Goal: Task Accomplishment & Management: Use online tool/utility

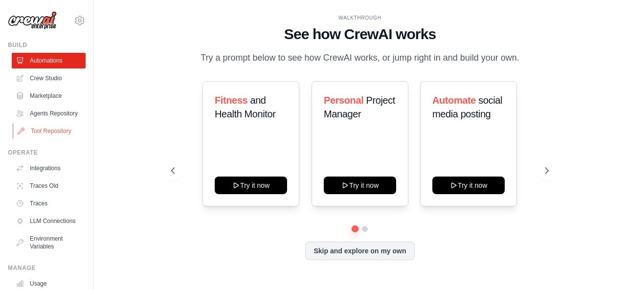
click at [46, 139] on link "Tool Repository" at bounding box center [50, 131] width 74 height 16
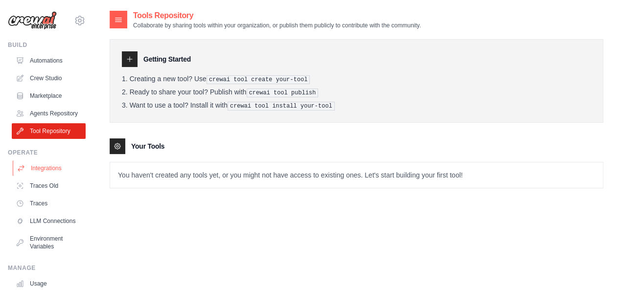
click at [45, 176] on link "Integrations" at bounding box center [50, 168] width 74 height 16
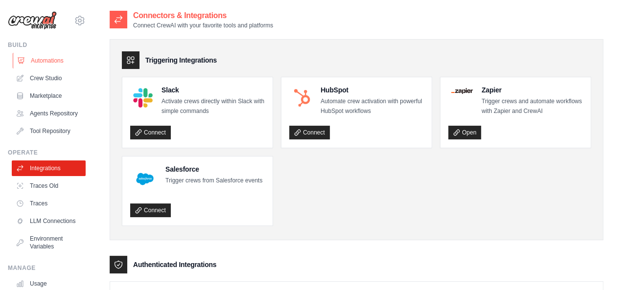
click at [43, 58] on link "Automations" at bounding box center [50, 61] width 74 height 16
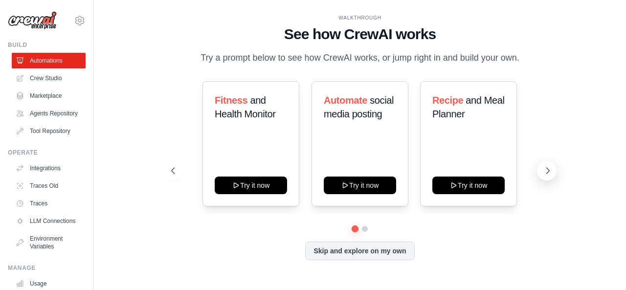
click at [546, 171] on icon at bounding box center [548, 171] width 10 height 10
click at [171, 167] on icon at bounding box center [172, 171] width 10 height 10
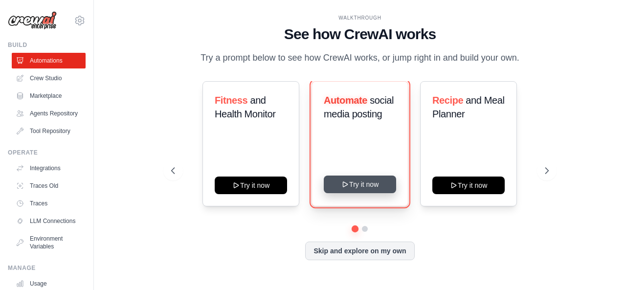
click at [356, 186] on button "Try it now" at bounding box center [360, 185] width 72 height 18
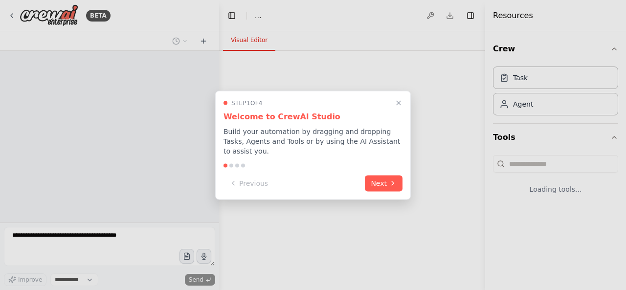
select select "****"
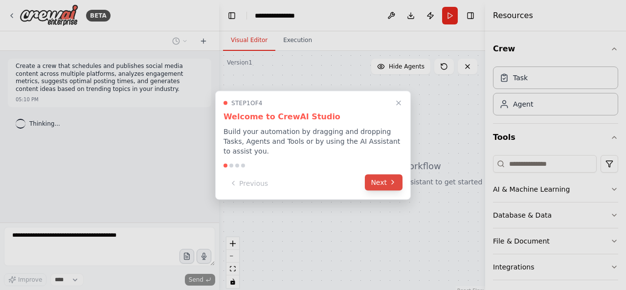
click at [376, 185] on button "Next" at bounding box center [384, 182] width 38 height 16
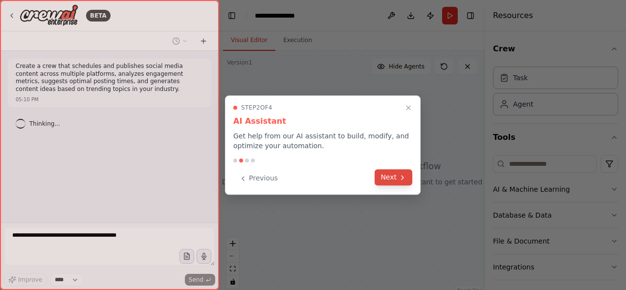
click at [386, 180] on button "Next" at bounding box center [394, 177] width 38 height 16
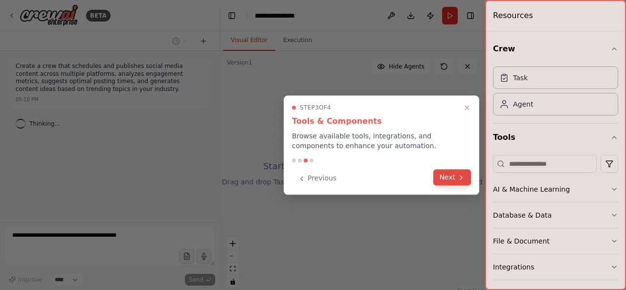
click at [451, 178] on button "Next" at bounding box center [452, 177] width 38 height 16
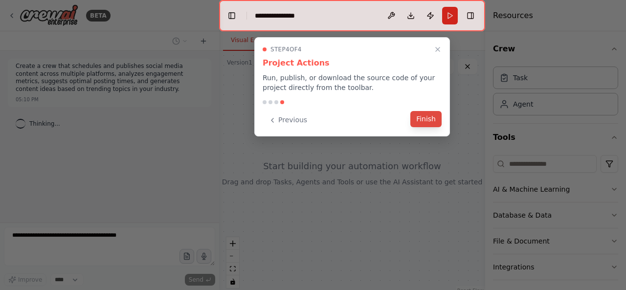
click at [428, 124] on button "Finish" at bounding box center [425, 119] width 31 height 16
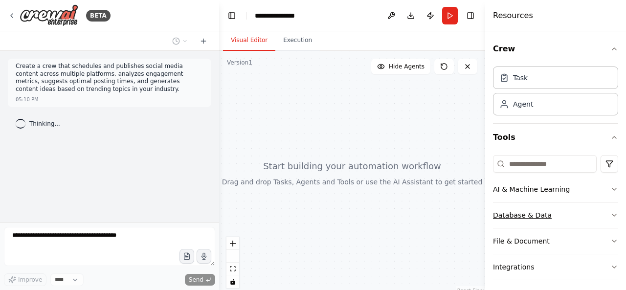
scroll to position [56, 0]
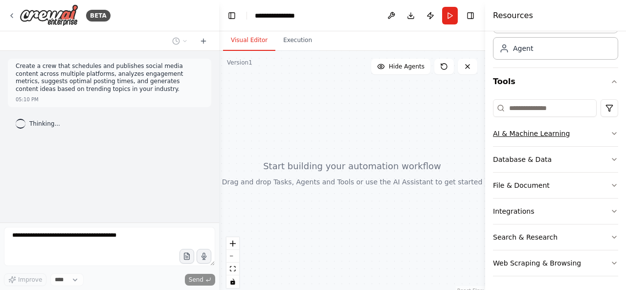
click at [581, 136] on button "AI & Machine Learning" at bounding box center [555, 133] width 125 height 25
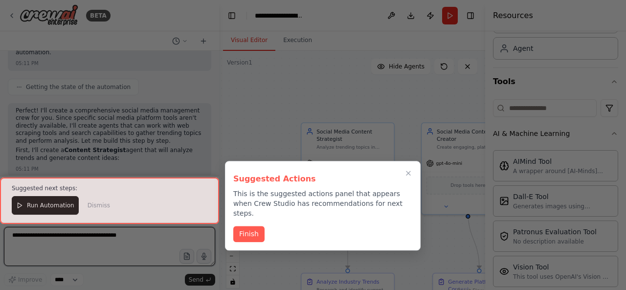
scroll to position [1382, 0]
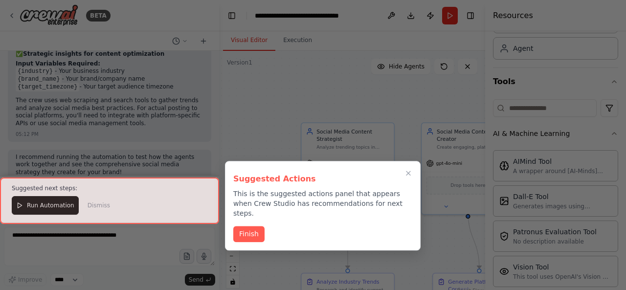
click at [247, 244] on div at bounding box center [313, 145] width 626 height 290
click at [261, 226] on button "Finish" at bounding box center [248, 233] width 31 height 16
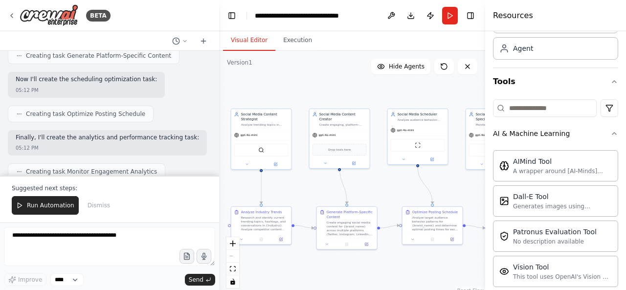
scroll to position [903, 0]
click at [68, 209] on span "Run Automation" at bounding box center [50, 205] width 47 height 8
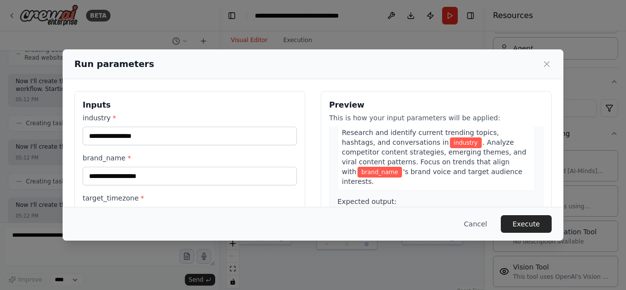
scroll to position [0, 0]
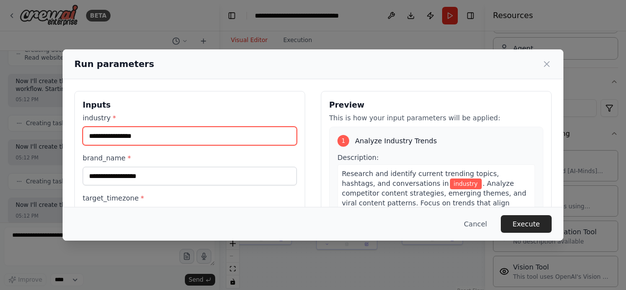
click at [197, 137] on input "industry *" at bounding box center [190, 136] width 214 height 19
type input "*"
type input "**********"
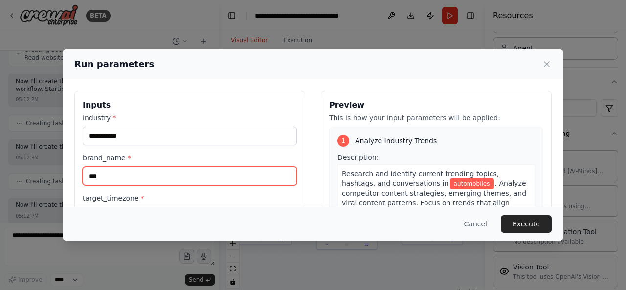
type input "***"
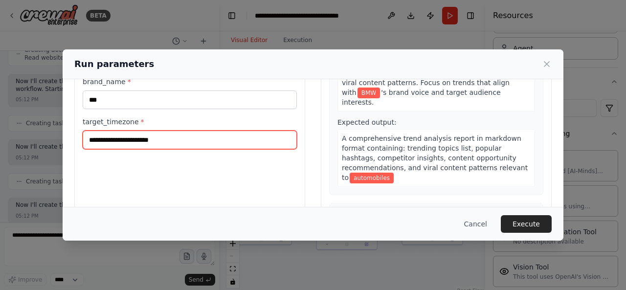
scroll to position [78, 0]
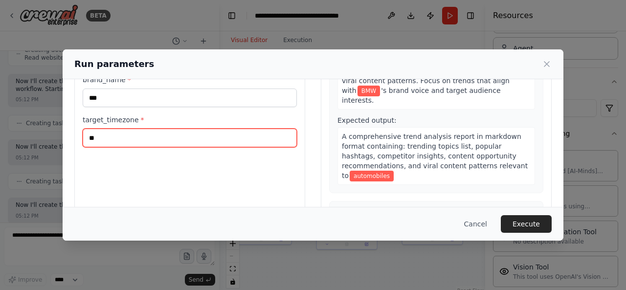
type input "***"
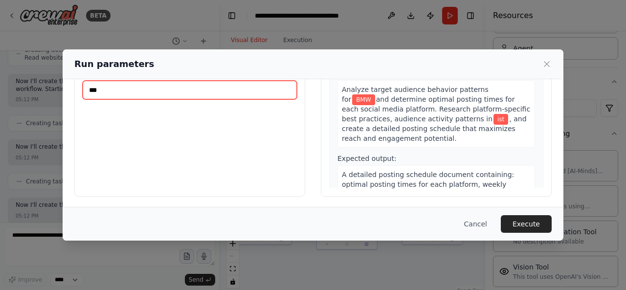
scroll to position [352, 0]
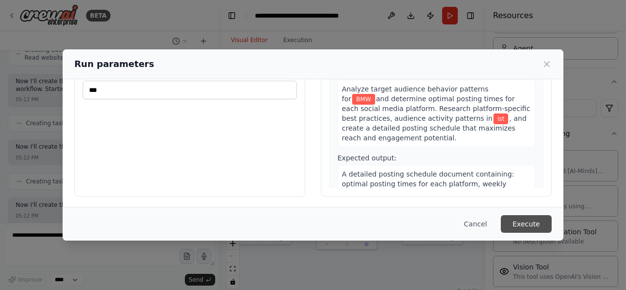
click at [533, 218] on button "Execute" at bounding box center [526, 224] width 51 height 18
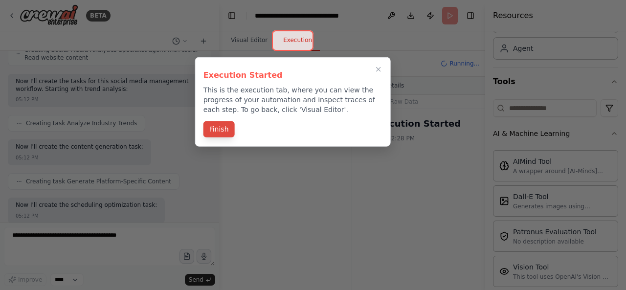
click at [228, 134] on button "Finish" at bounding box center [218, 129] width 31 height 16
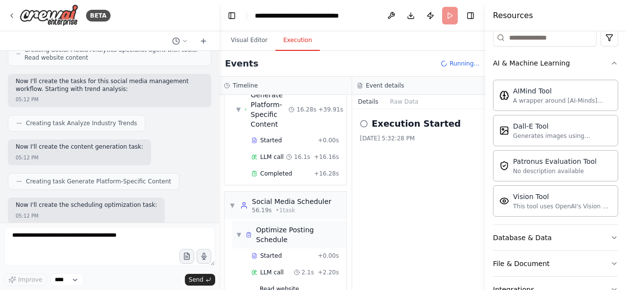
scroll to position [261, 0]
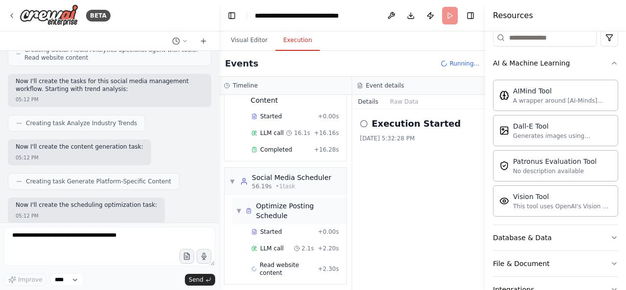
click at [278, 211] on div "Optimize Posting Schedule" at bounding box center [299, 211] width 86 height 20
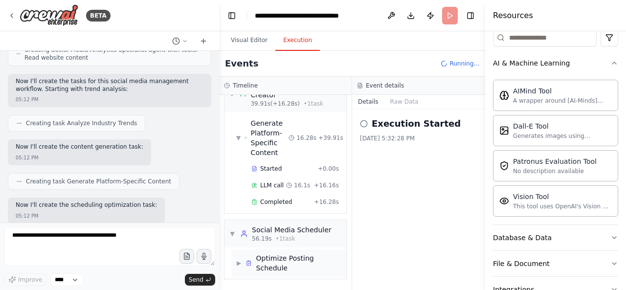
scroll to position [204, 0]
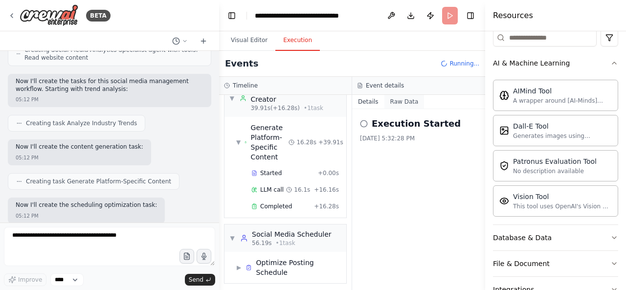
click at [408, 102] on button "Raw Data" at bounding box center [404, 102] width 40 height 14
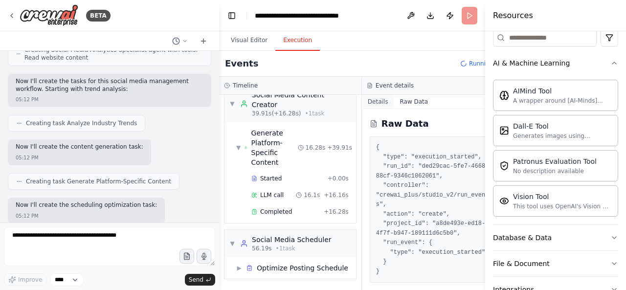
click at [373, 103] on button "Details" at bounding box center [378, 102] width 32 height 14
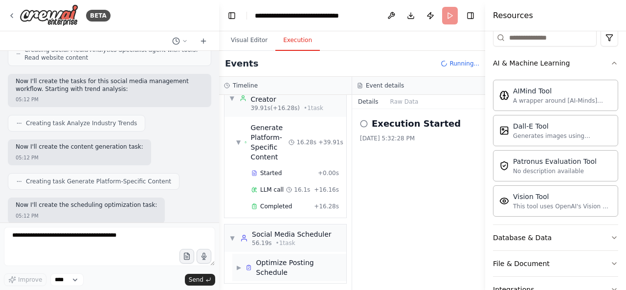
click at [242, 264] on span "▶" at bounding box center [238, 268] width 5 height 8
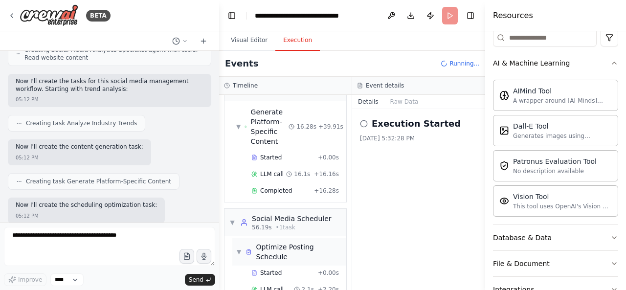
scroll to position [261, 0]
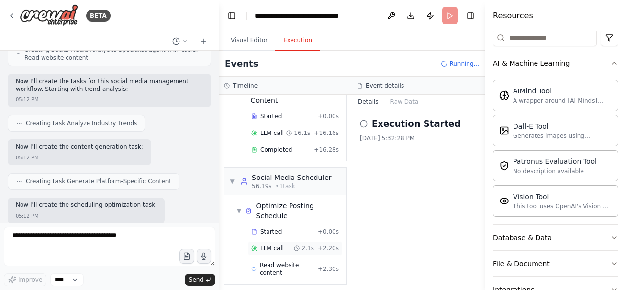
click at [277, 244] on span "LLM call" at bounding box center [271, 248] width 23 height 8
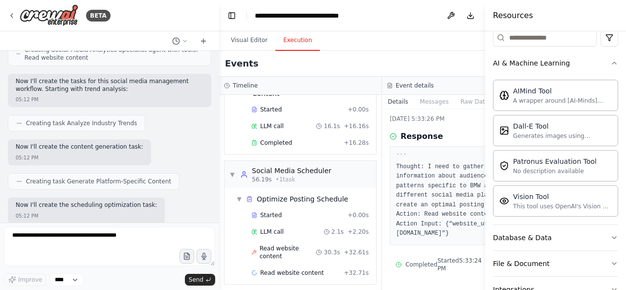
scroll to position [0, 0]
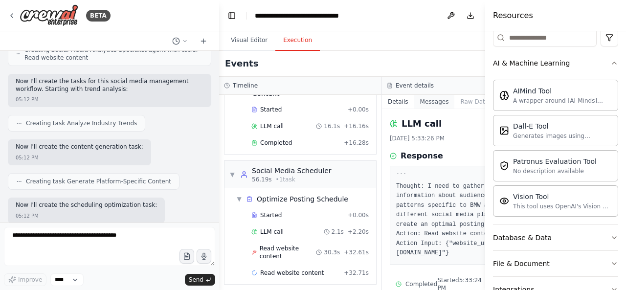
click at [420, 95] on button "Messages" at bounding box center [434, 102] width 41 height 14
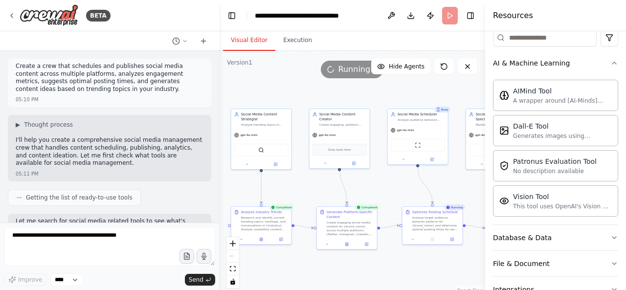
click at [258, 42] on button "Visual Editor" at bounding box center [249, 40] width 52 height 21
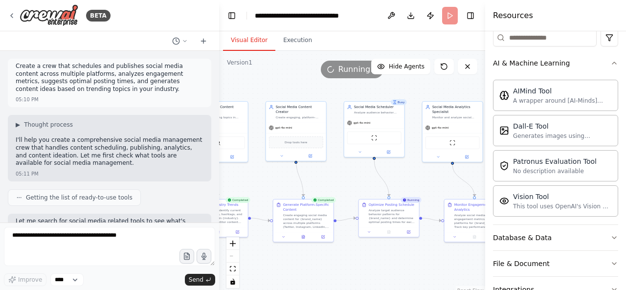
drag, startPoint x: 391, startPoint y: 266, endPoint x: 351, endPoint y: 259, distance: 41.2
click at [351, 259] on div ".deletable-edge-delete-btn { width: 20px; height: 20px; border: 0px solid #ffff…" at bounding box center [352, 173] width 266 height 244
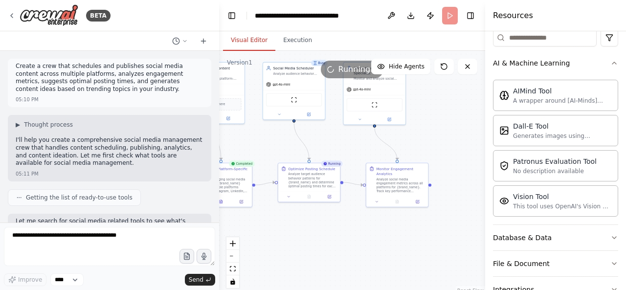
drag, startPoint x: 406, startPoint y: 257, endPoint x: 321, endPoint y: 223, distance: 91.8
click at [321, 223] on div ".deletable-edge-delete-btn { width: 20px; height: 20px; border: 0px solid #ffff…" at bounding box center [352, 173] width 266 height 244
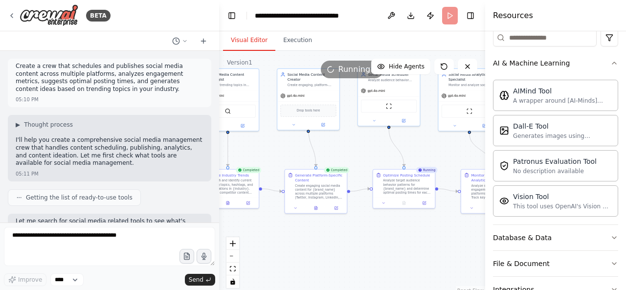
drag, startPoint x: 348, startPoint y: 242, endPoint x: 445, endPoint y: 248, distance: 97.0
click at [445, 248] on div ".deletable-edge-delete-btn { width: 20px; height: 20px; border: 0px solid #ffff…" at bounding box center [352, 173] width 266 height 244
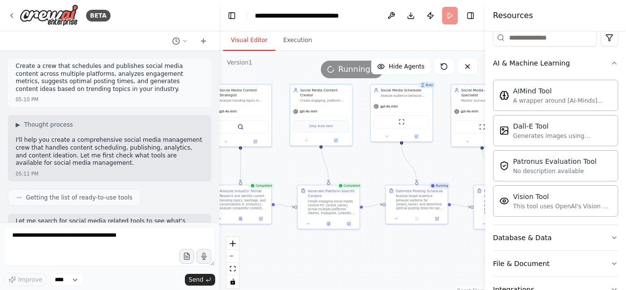
drag, startPoint x: 445, startPoint y: 248, endPoint x: 453, endPoint y: 257, distance: 12.1
click at [453, 257] on div ".deletable-edge-delete-btn { width: 20px; height: 20px; border: 0px solid #ffff…" at bounding box center [352, 173] width 266 height 244
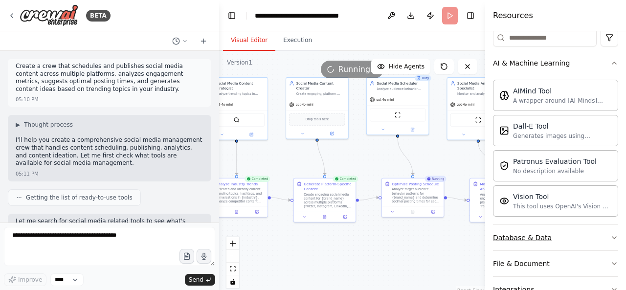
click at [528, 229] on button "Database & Data" at bounding box center [555, 237] width 125 height 25
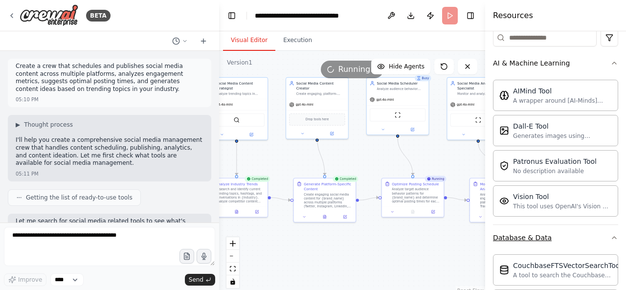
click at [528, 229] on button "Database & Data" at bounding box center [555, 237] width 125 height 25
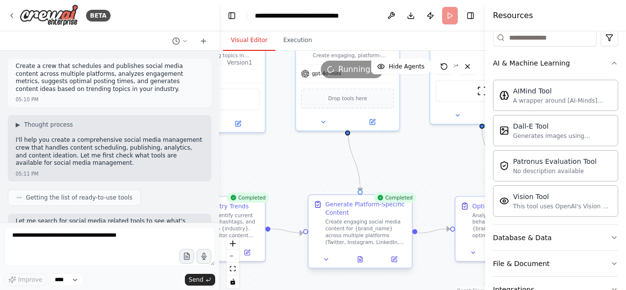
click at [356, 236] on div "Create engaging social media content for {brand_name} across multiple platforms…" at bounding box center [366, 232] width 82 height 27
click at [327, 261] on icon at bounding box center [326, 259] width 7 height 7
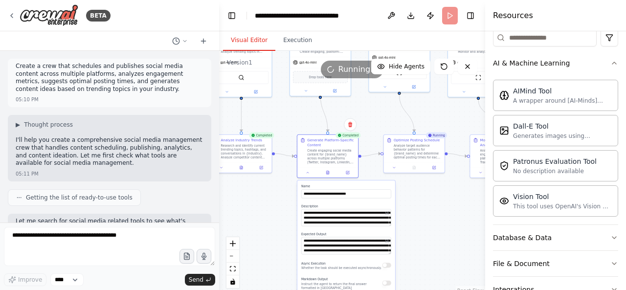
drag, startPoint x: 299, startPoint y: 194, endPoint x: 286, endPoint y: 125, distance: 70.3
click at [286, 125] on div ".deletable-edge-delete-btn { width: 20px; height: 20px; border: 0px solid #ffff…" at bounding box center [352, 173] width 266 height 244
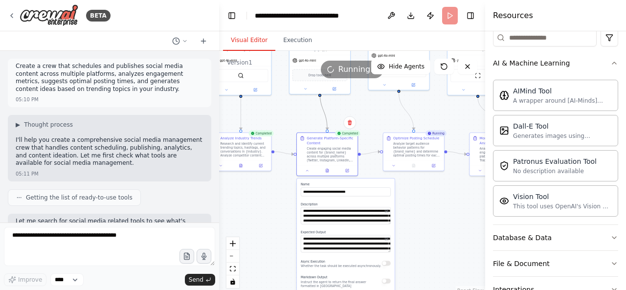
click at [327, 122] on icon "Edge from ab1013a2-7c40-4542-9ce7-9db0cc39da15 to 8d618732-1575-4594-b507-9a6a5…" at bounding box center [323, 111] width 7 height 38
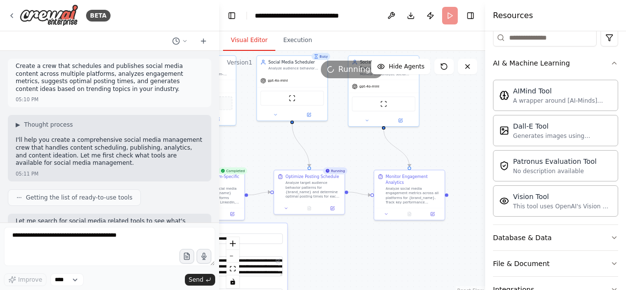
drag, startPoint x: 444, startPoint y: 227, endPoint x: 332, endPoint y: 283, distance: 124.9
click at [332, 283] on div ".deletable-edge-delete-btn { width: 20px; height: 20px; border: 0px solid #ffff…" at bounding box center [352, 173] width 266 height 244
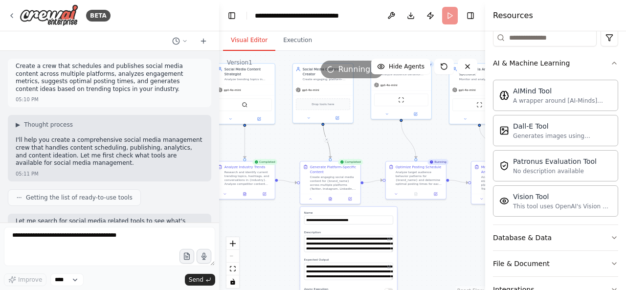
drag, startPoint x: 350, startPoint y: 163, endPoint x: 445, endPoint y: 143, distance: 96.9
click at [445, 143] on div ".deletable-edge-delete-btn { width: 20px; height: 20px; border: 0px solid #ffff…" at bounding box center [352, 173] width 266 height 244
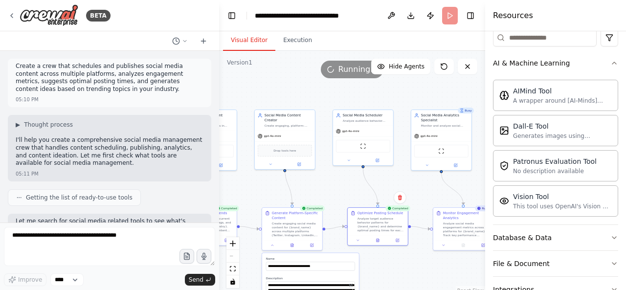
click at [410, 258] on div ".deletable-edge-delete-btn { width: 20px; height: 20px; border: 0px solid #ffff…" at bounding box center [352, 173] width 266 height 244
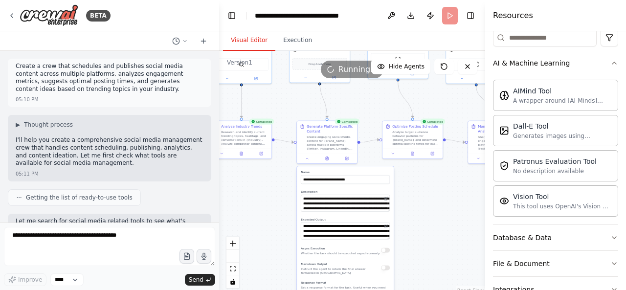
click at [317, 19] on div "**********" at bounding box center [310, 16] width 110 height 10
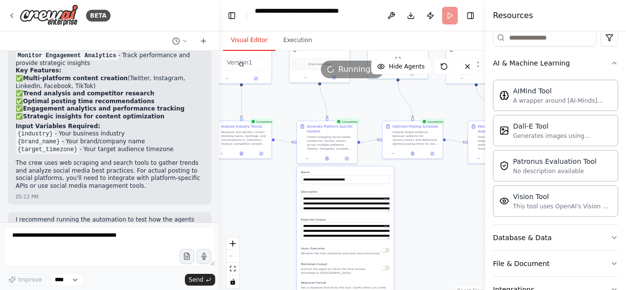
scroll to position [1335, 0]
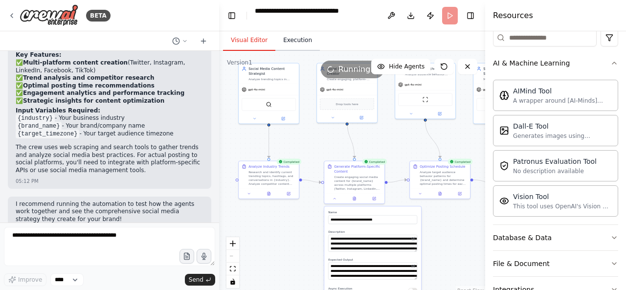
click at [304, 49] on button "Execution" at bounding box center [297, 40] width 44 height 21
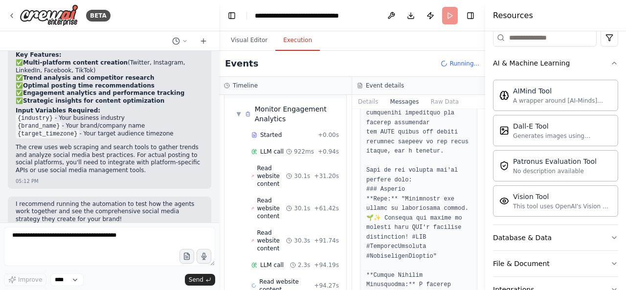
scroll to position [1057, 0]
click at [250, 48] on button "Visual Editor" at bounding box center [249, 40] width 52 height 21
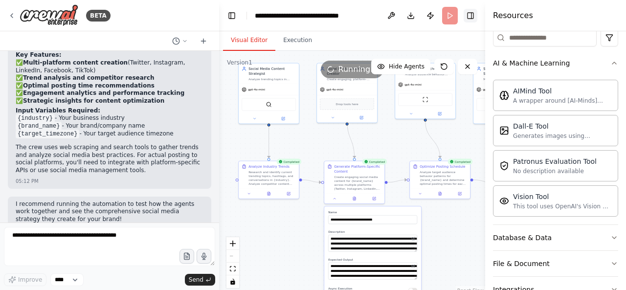
click at [470, 19] on button "Toggle Right Sidebar" at bounding box center [471, 16] width 14 height 14
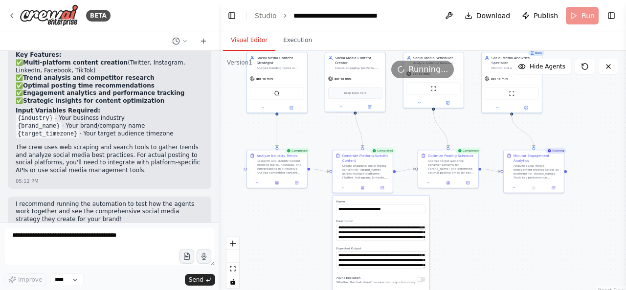
click at [597, 144] on div ".deletable-edge-delete-btn { width: 20px; height: 20px; border: 0px solid #ffff…" at bounding box center [422, 173] width 407 height 244
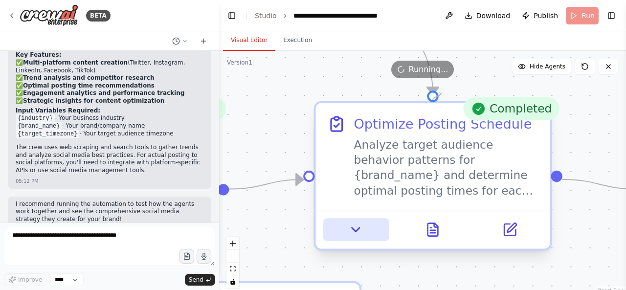
click at [362, 232] on icon at bounding box center [355, 229] width 15 height 15
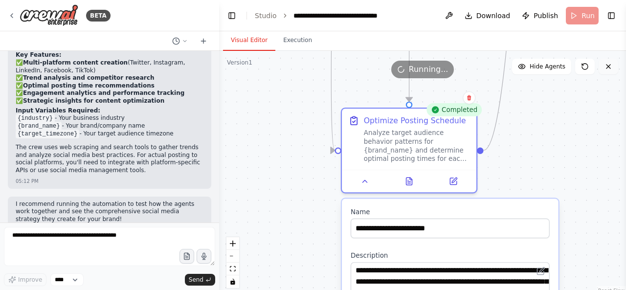
click at [613, 64] on button at bounding box center [608, 67] width 20 height 16
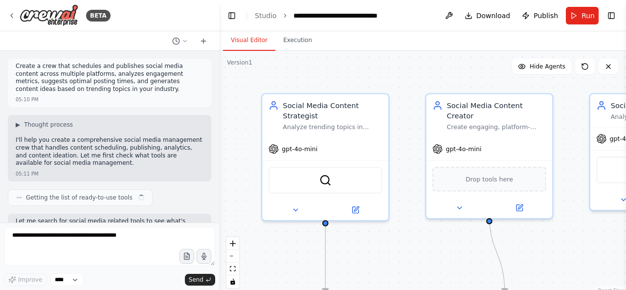
scroll to position [964, 0]
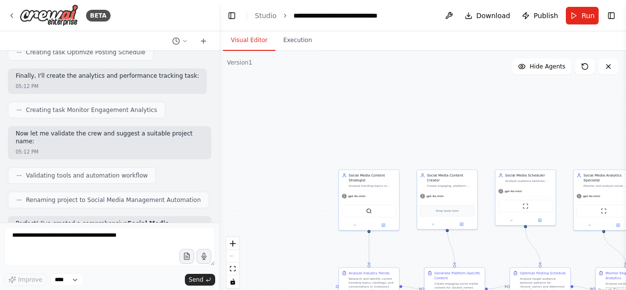
drag, startPoint x: 409, startPoint y: 239, endPoint x: 360, endPoint y: 134, distance: 115.9
drag, startPoint x: 360, startPoint y: 134, endPoint x: 330, endPoint y: 135, distance: 30.3
click at [330, 135] on div ".deletable-edge-delete-btn { width: 20px; height: 20px; border: 0px solid #ffff…" at bounding box center [422, 173] width 407 height 244
drag, startPoint x: 330, startPoint y: 135, endPoint x: 290, endPoint y: 44, distance: 98.5
drag, startPoint x: 290, startPoint y: 44, endPoint x: 533, endPoint y: 138, distance: 260.0
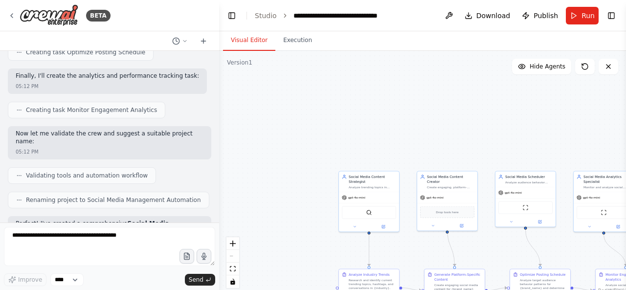
click at [533, 138] on div ".deletable-edge-delete-btn { width: 20px; height: 20px; border: 0px solid #ffff…" at bounding box center [422, 173] width 407 height 244
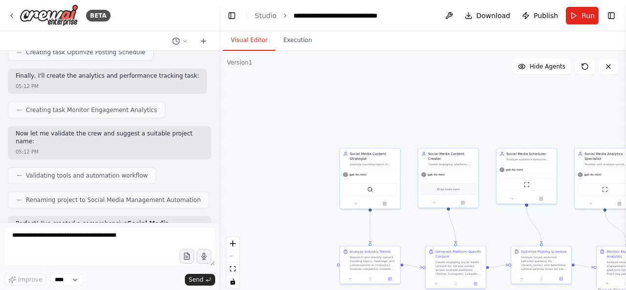
click at [236, 258] on div "React Flow controls" at bounding box center [232, 262] width 13 height 51
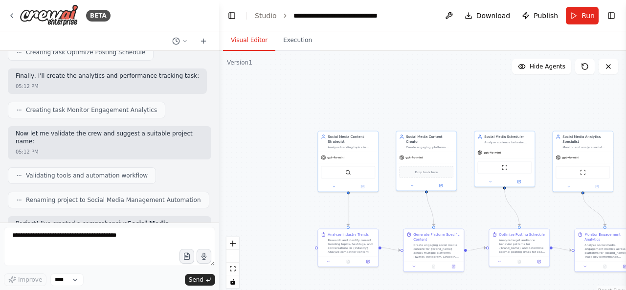
drag, startPoint x: 500, startPoint y: 131, endPoint x: 477, endPoint y: 113, distance: 28.9
click at [477, 113] on div ".deletable-edge-delete-btn { width: 20px; height: 20px; border: 0px solid #ffff…" at bounding box center [422, 173] width 407 height 244
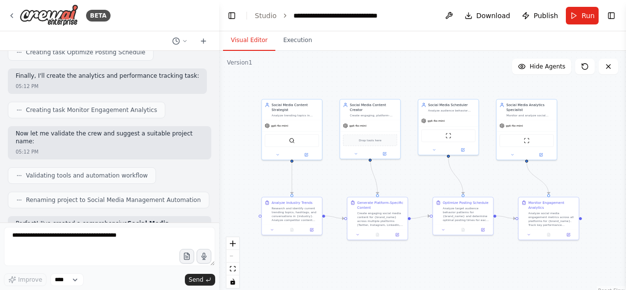
drag, startPoint x: 477, startPoint y: 113, endPoint x: 421, endPoint y: 82, distance: 63.5
click at [421, 82] on div ".deletable-edge-delete-btn { width: 20px; height: 20px; border: 0px solid #ffff…" at bounding box center [422, 173] width 407 height 244
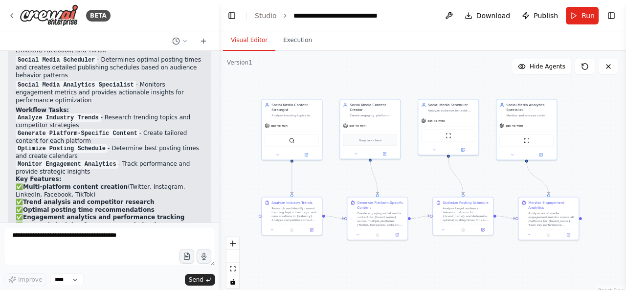
scroll to position [1335, 0]
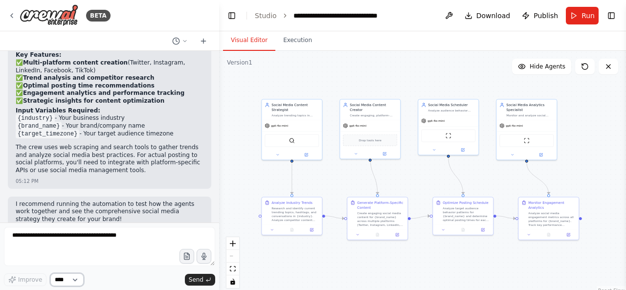
click at [65, 278] on select "****" at bounding box center [66, 279] width 33 height 13
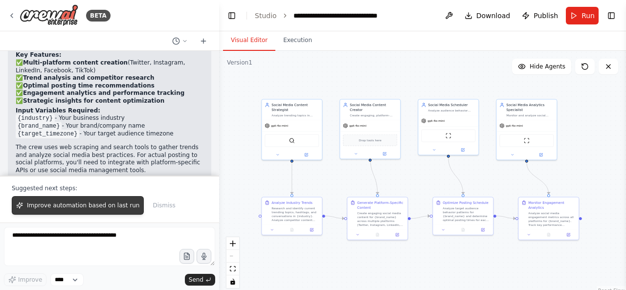
click at [121, 206] on span "Improve automation based on last run" at bounding box center [83, 205] width 112 height 8
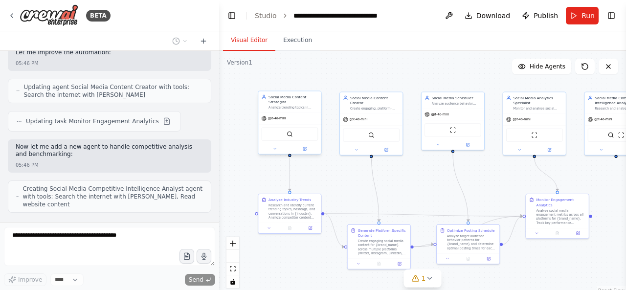
scroll to position [1759, 0]
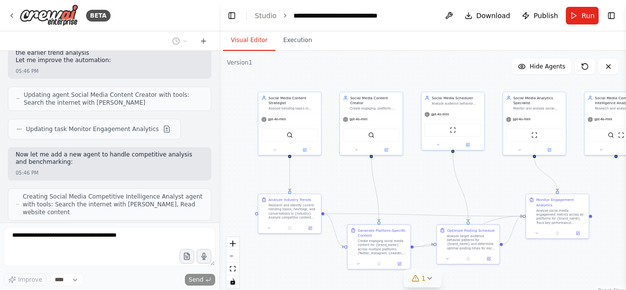
click at [434, 283] on button "1" at bounding box center [423, 278] width 38 height 18
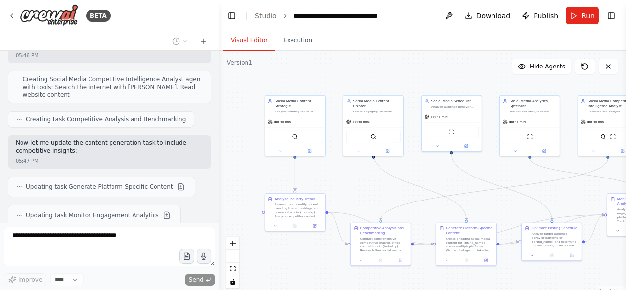
scroll to position [1904, 0]
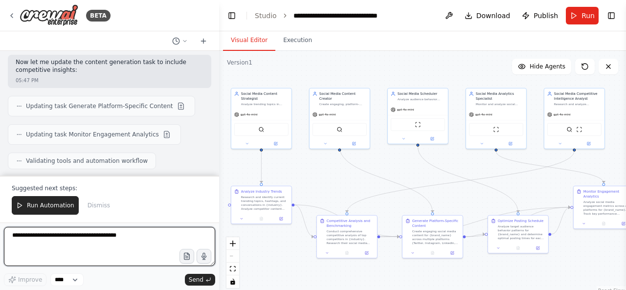
drag, startPoint x: 497, startPoint y: 217, endPoint x: 464, endPoint y: 210, distance: 34.4
click at [464, 210] on div ".deletable-edge-delete-btn { width: 20px; height: 20px; border: 0px solid #ffff…" at bounding box center [422, 173] width 407 height 244
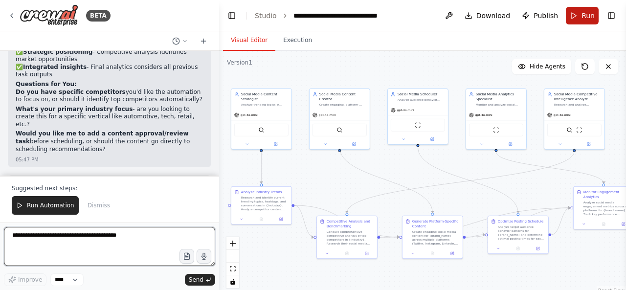
scroll to position [2265, 0]
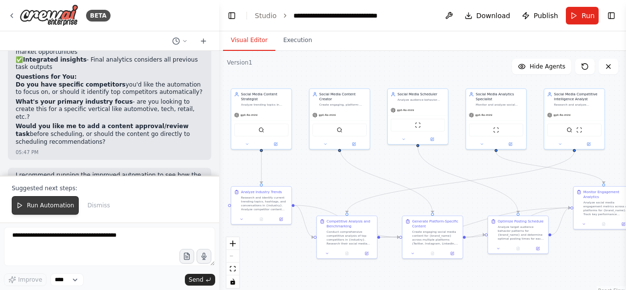
click at [40, 203] on span "Run Automation" at bounding box center [50, 205] width 47 height 8
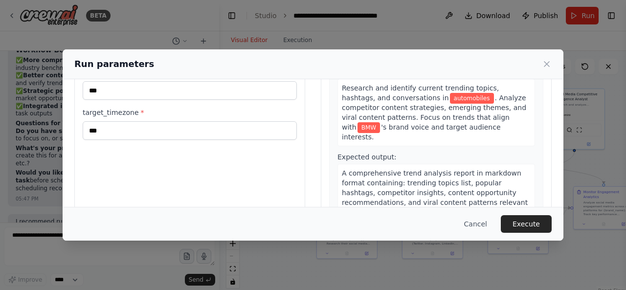
scroll to position [86, 0]
click at [525, 228] on button "Execute" at bounding box center [526, 224] width 51 height 18
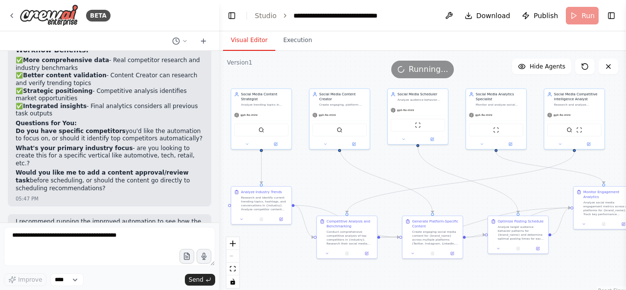
click at [246, 36] on button "Visual Editor" at bounding box center [249, 40] width 52 height 21
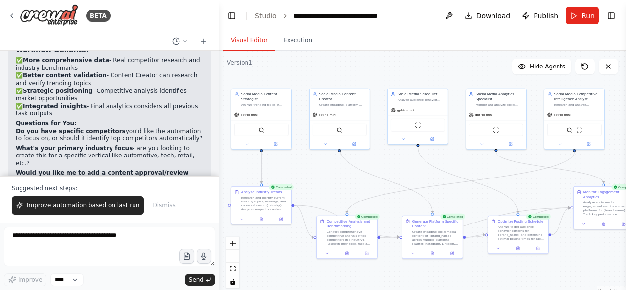
scroll to position [2265, 0]
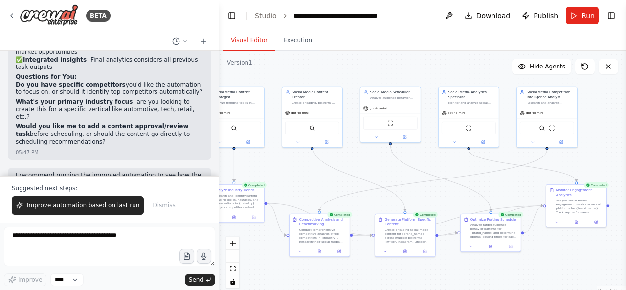
drag, startPoint x: 396, startPoint y: 161, endPoint x: 372, endPoint y: 158, distance: 24.7
click at [372, 158] on div ".deletable-edge-delete-btn { width: 20px; height: 20px; border: 0px solid #ffff…" at bounding box center [422, 173] width 407 height 244
